Goal: Find contact information: Find contact information

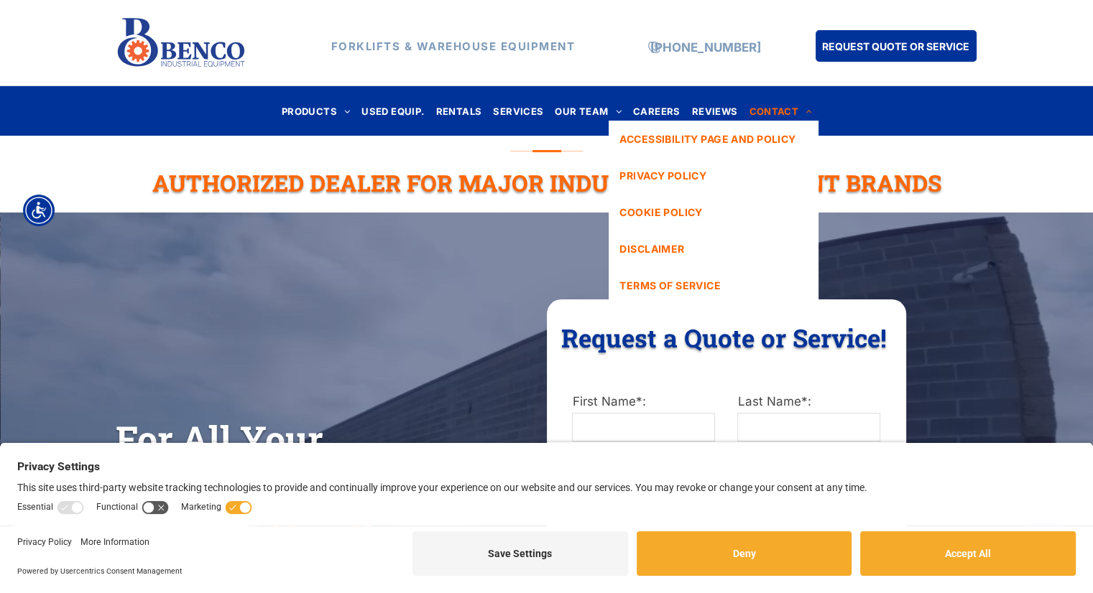
click at [786, 114] on span "CONTACT" at bounding box center [780, 110] width 62 height 19
